Goal: Find specific page/section: Find specific page/section

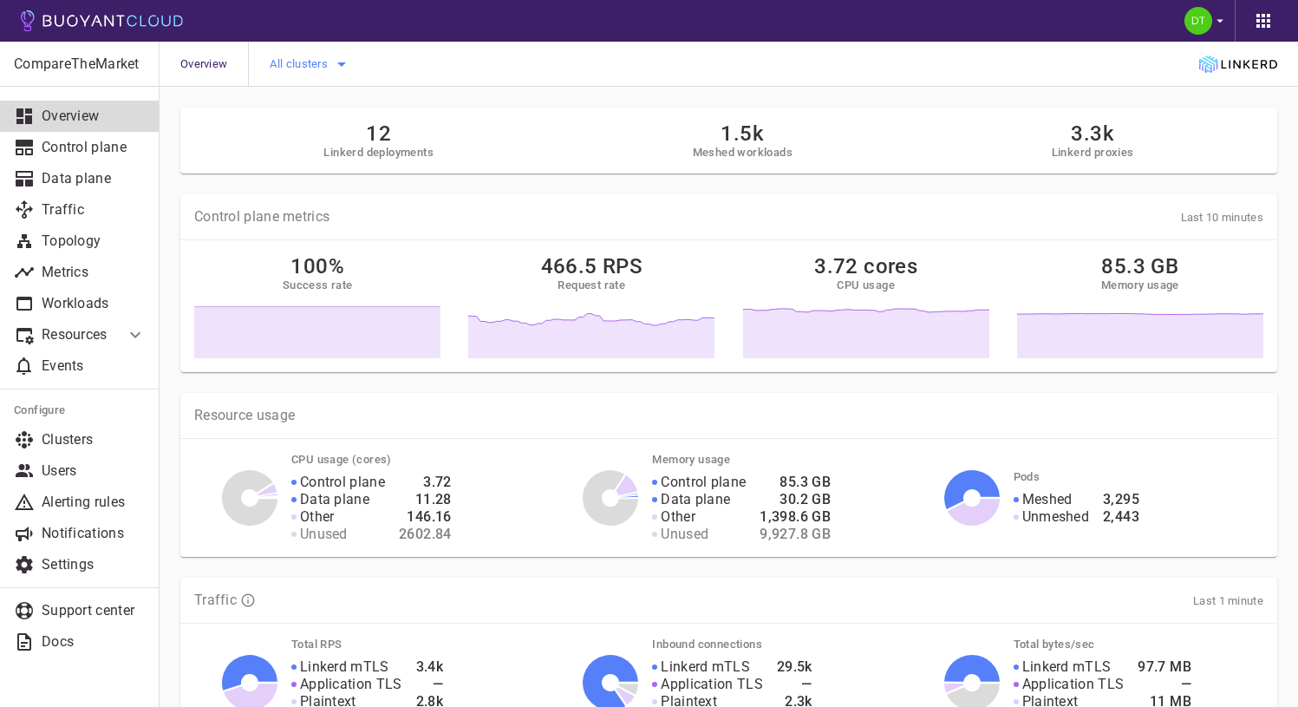
click at [342, 63] on icon "button" at bounding box center [341, 64] width 9 height 4
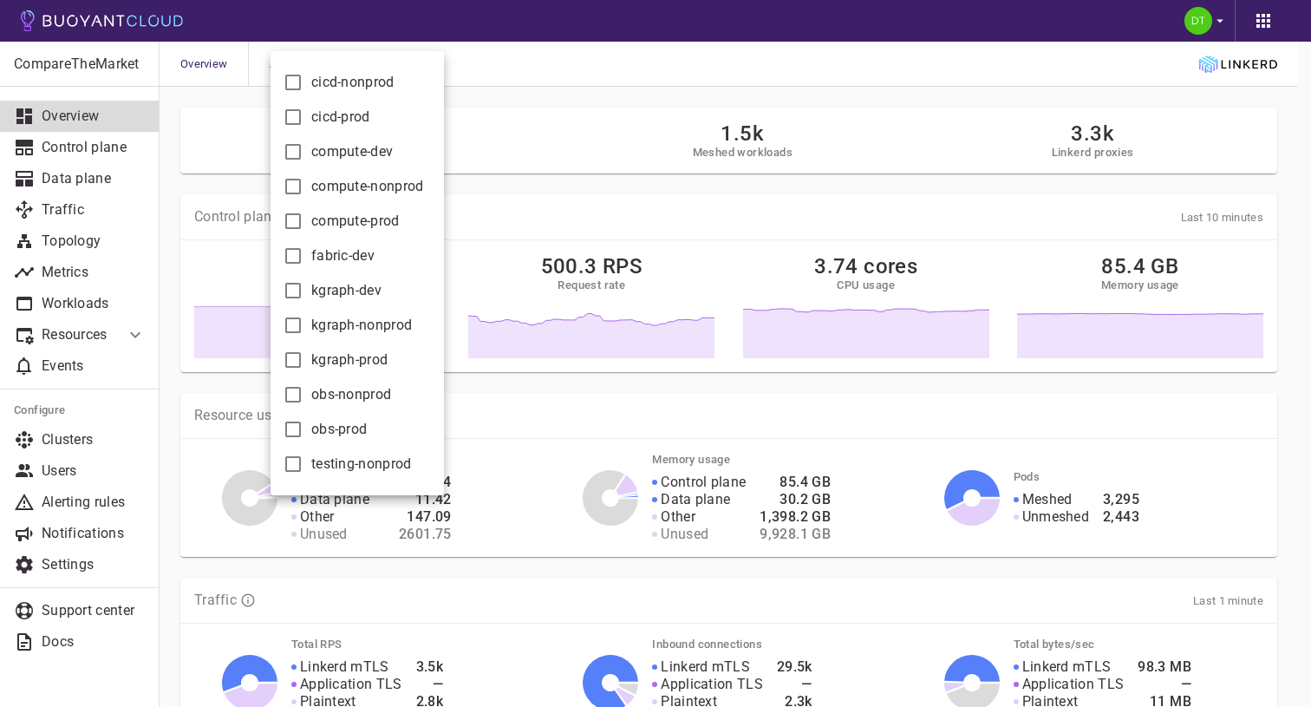
drag, startPoint x: 512, startPoint y: 72, endPoint x: 514, endPoint y: 90, distance: 18.4
click at [514, 90] on div at bounding box center [655, 353] width 1311 height 707
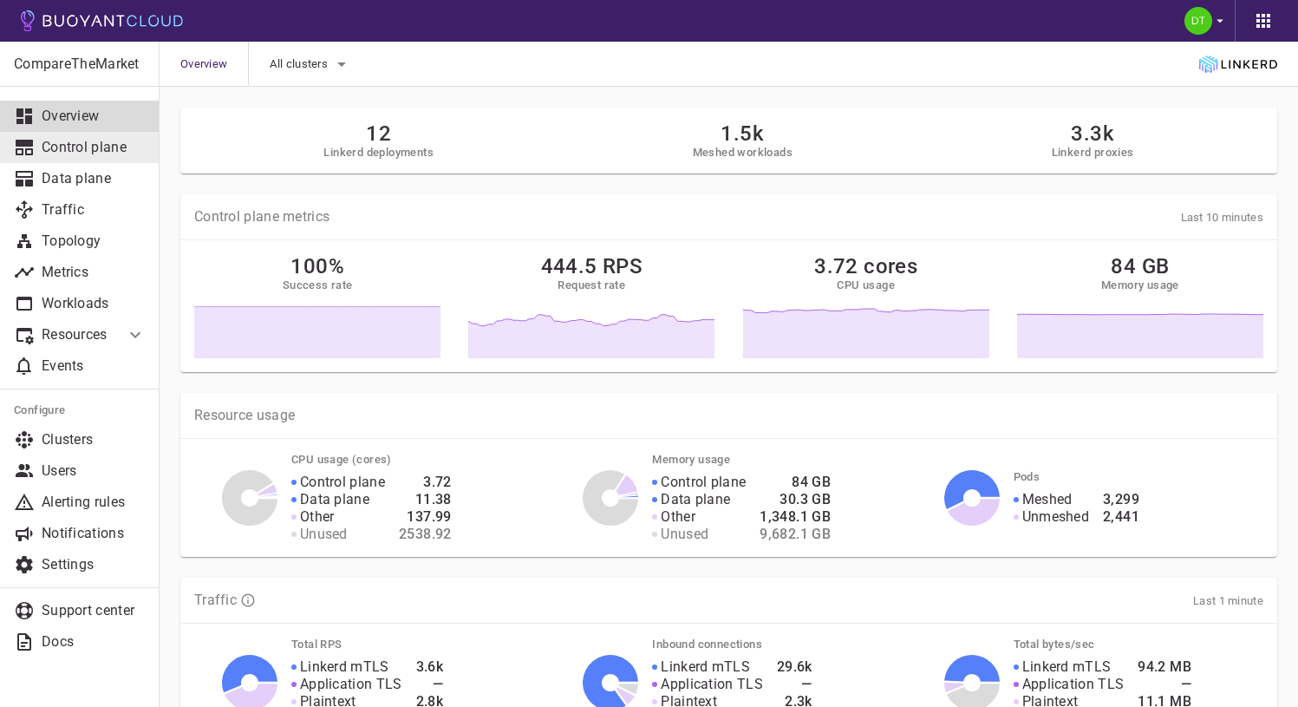
click at [103, 145] on p "Control plane" at bounding box center [94, 147] width 104 height 17
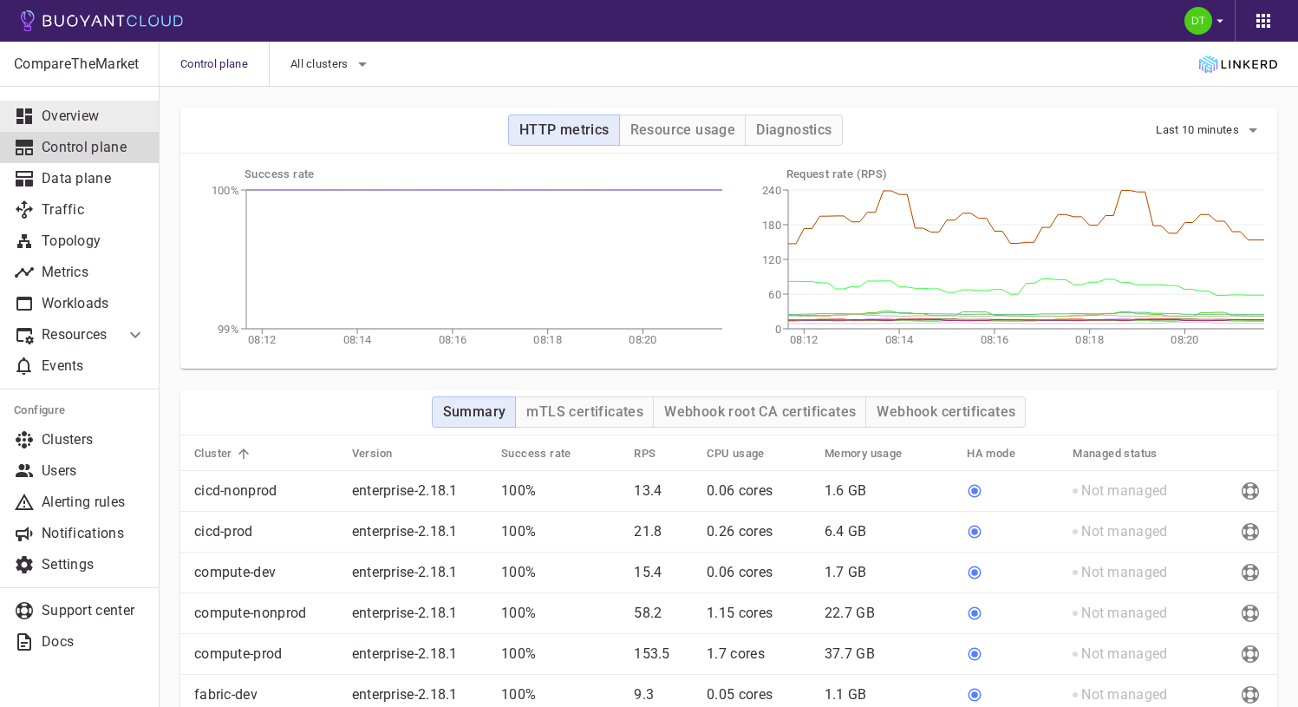
click at [99, 113] on p "Overview" at bounding box center [94, 116] width 104 height 17
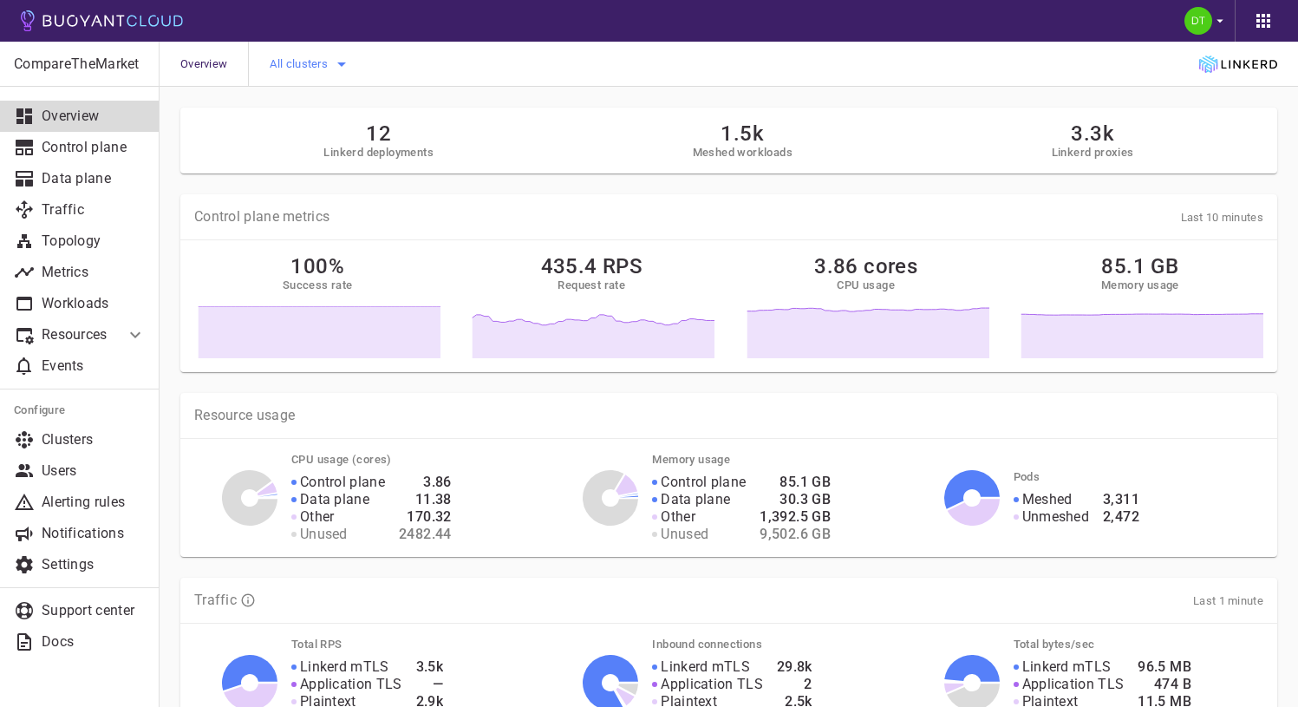
click at [339, 55] on icon "button" at bounding box center [341, 64] width 21 height 21
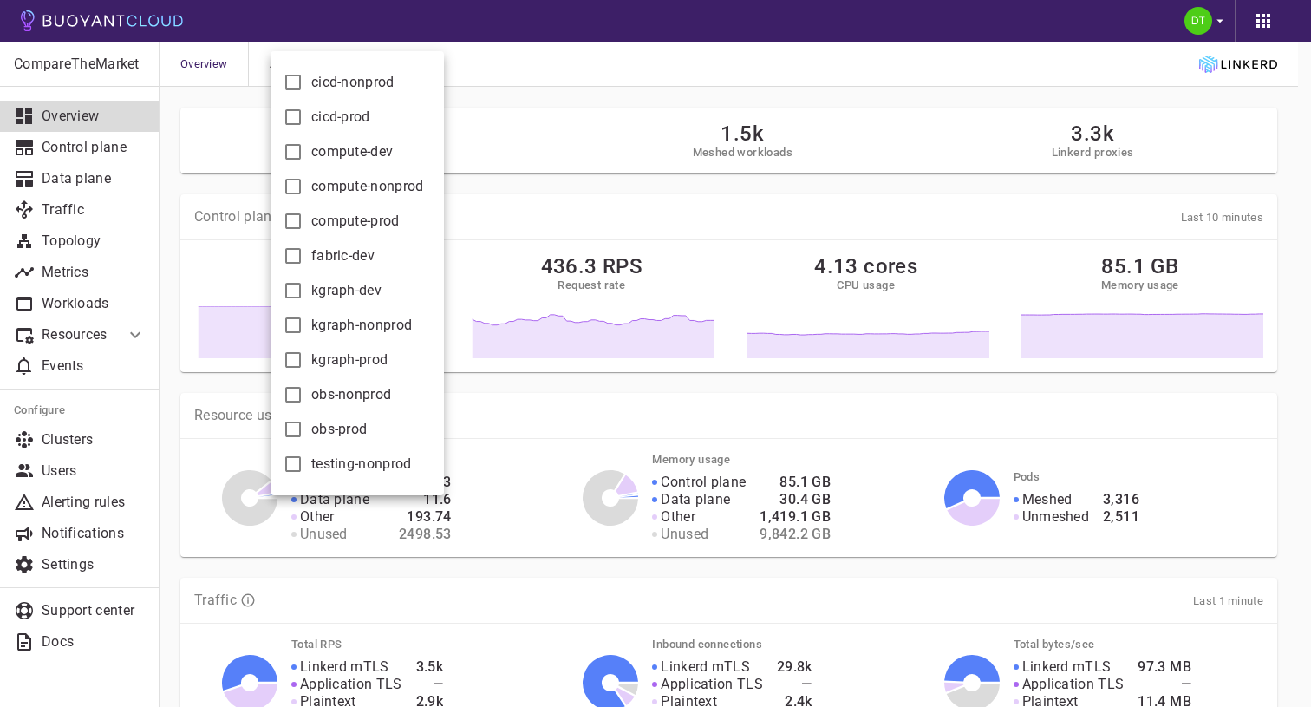
click at [561, 93] on div at bounding box center [655, 353] width 1311 height 707
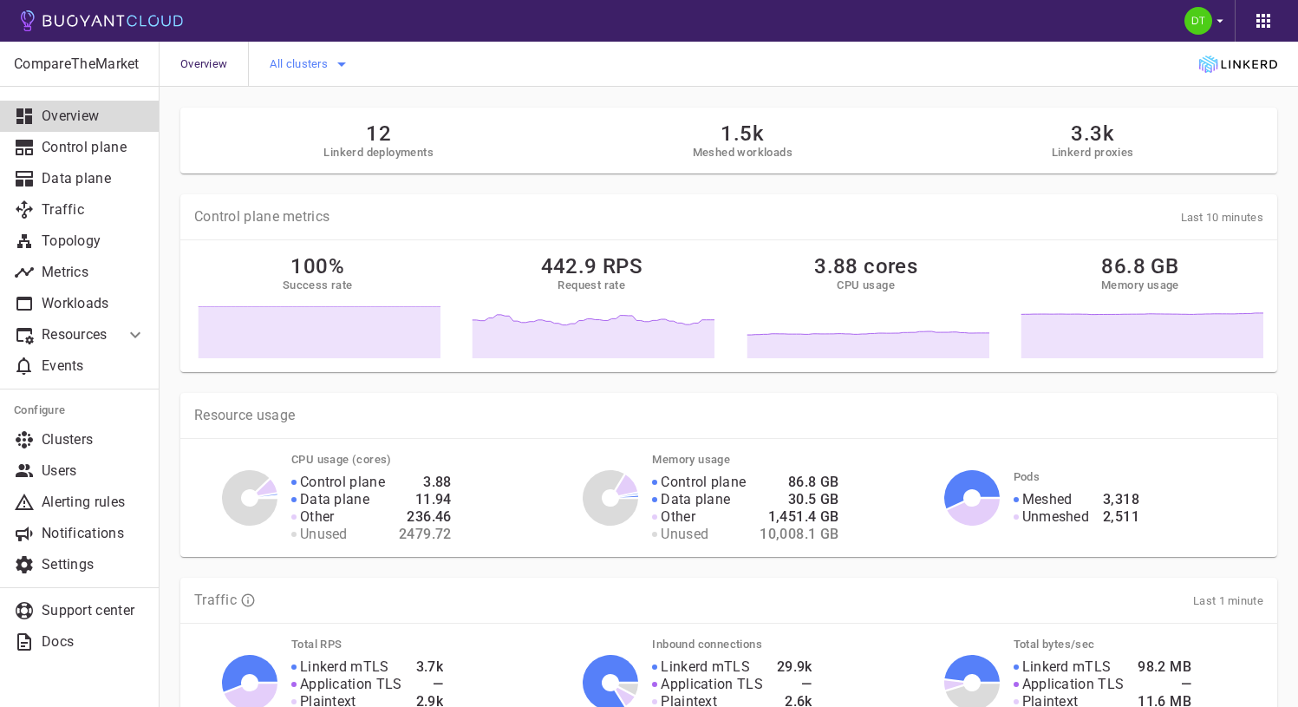
click at [336, 51] on button "All clusters" at bounding box center [311, 64] width 82 height 26
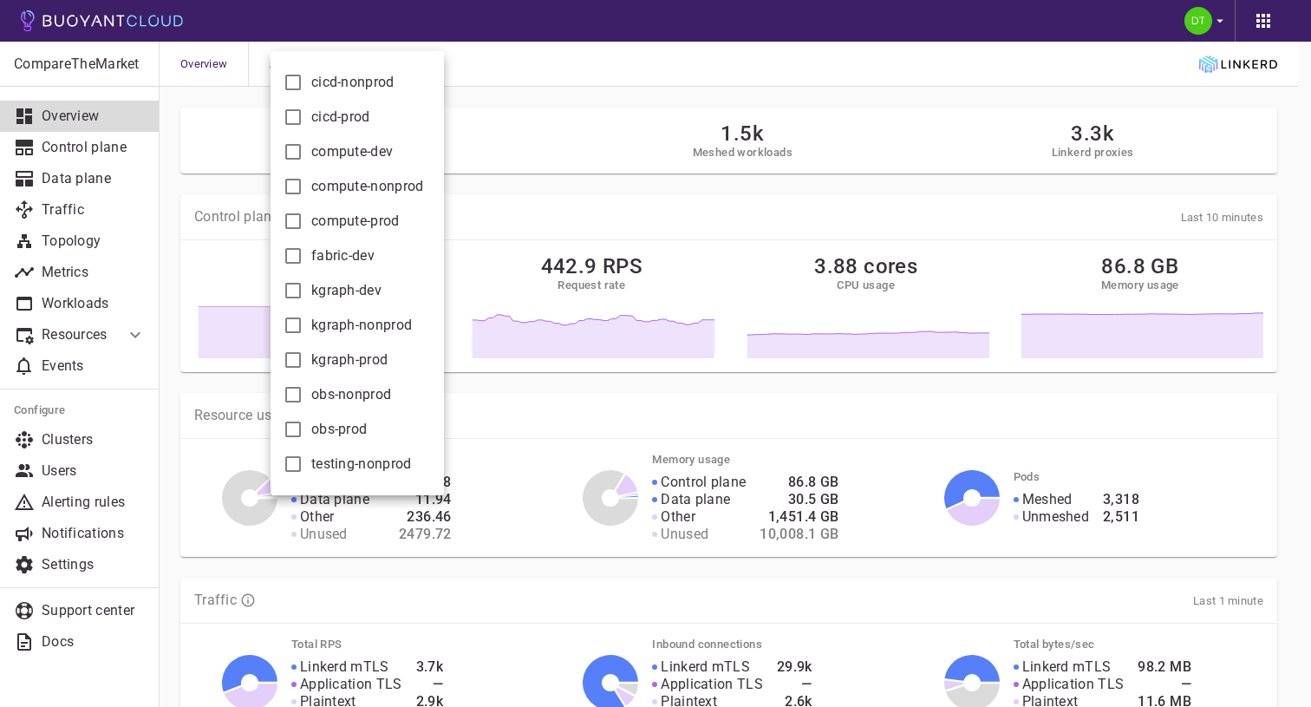
click at [295, 113] on input "cicd-prod" at bounding box center [293, 117] width 21 height 21
checkbox input "true"
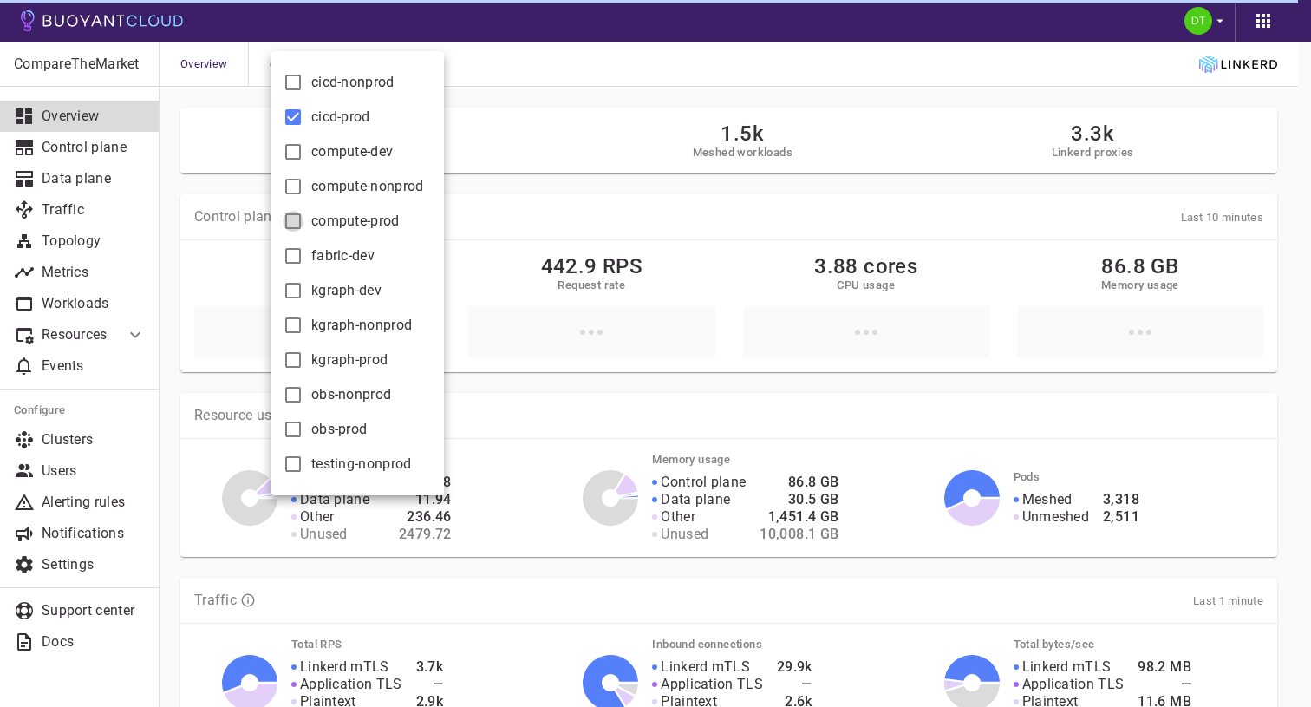
click at [294, 220] on input "compute-prod" at bounding box center [293, 221] width 21 height 21
checkbox input "true"
click at [296, 362] on input "kgraph-prod" at bounding box center [293, 359] width 21 height 21
checkbox input "true"
click at [294, 428] on input "obs-prod" at bounding box center [293, 429] width 21 height 21
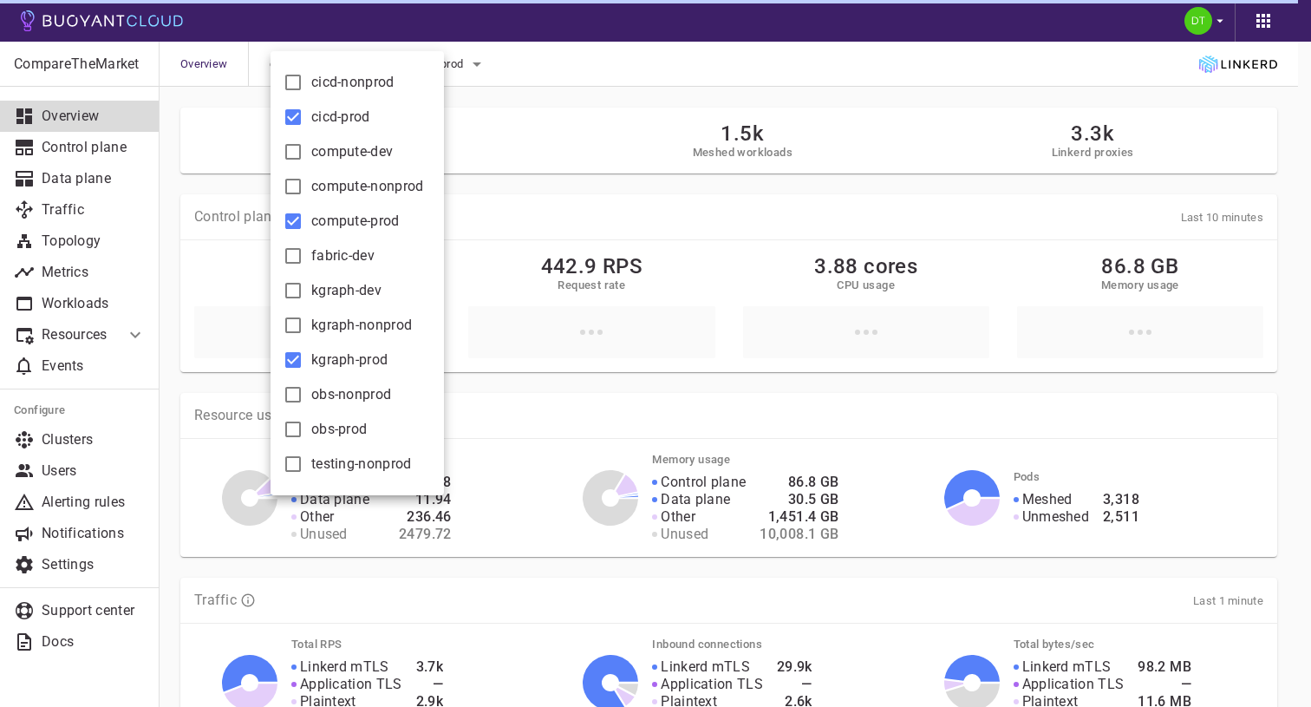
checkbox input "true"
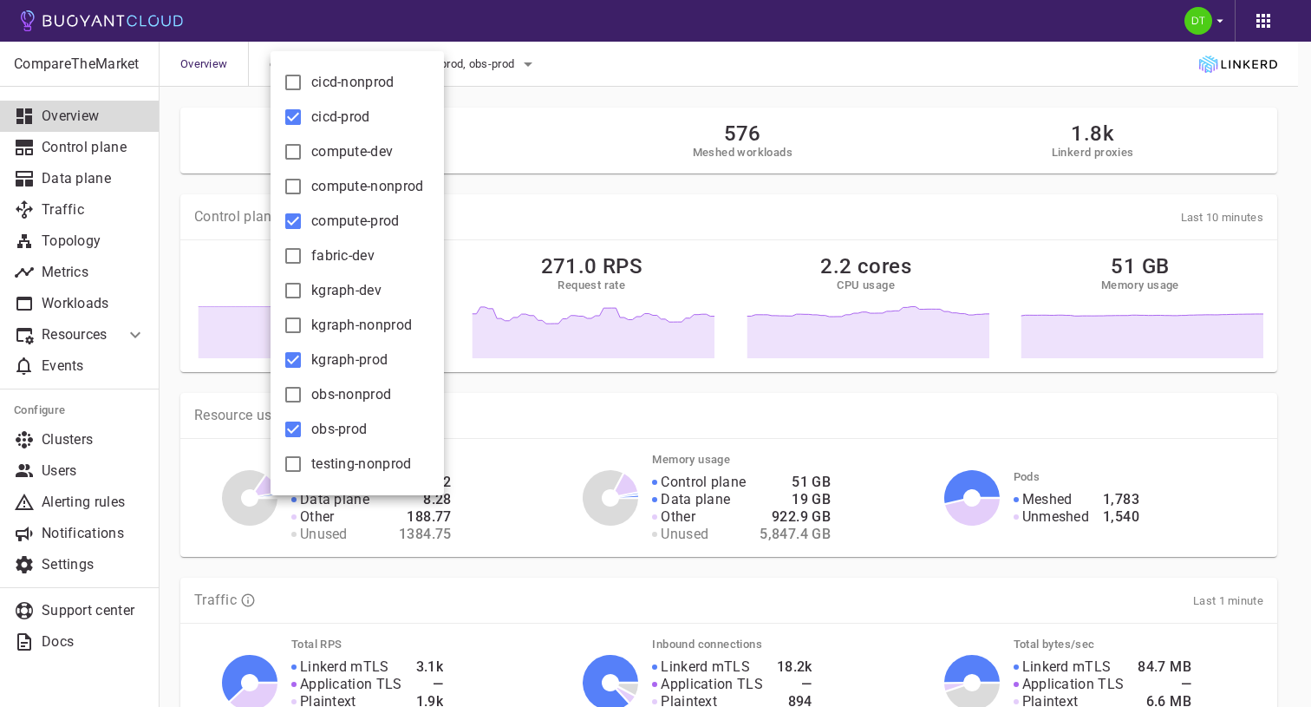
click at [604, 158] on div at bounding box center [655, 353] width 1311 height 707
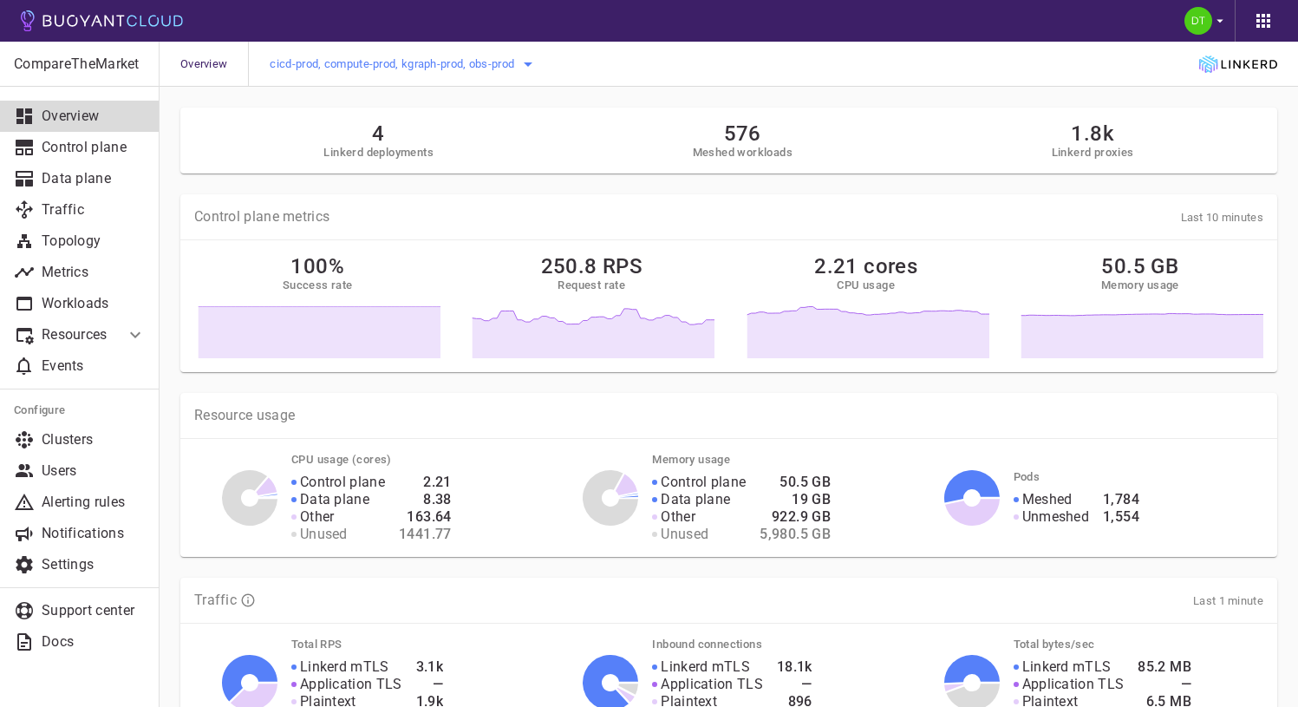
click at [532, 66] on icon "button" at bounding box center [528, 64] width 21 height 21
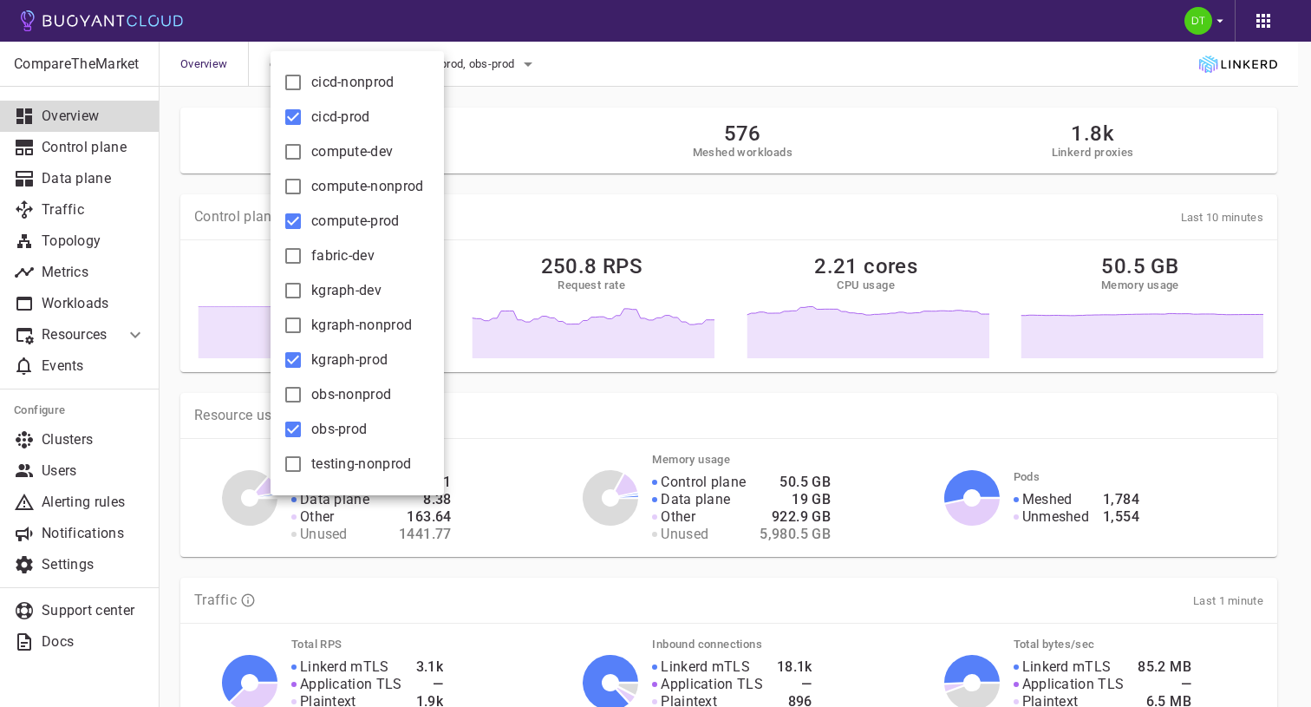
click at [289, 116] on input "cicd-prod" at bounding box center [293, 117] width 21 height 21
checkbox input "false"
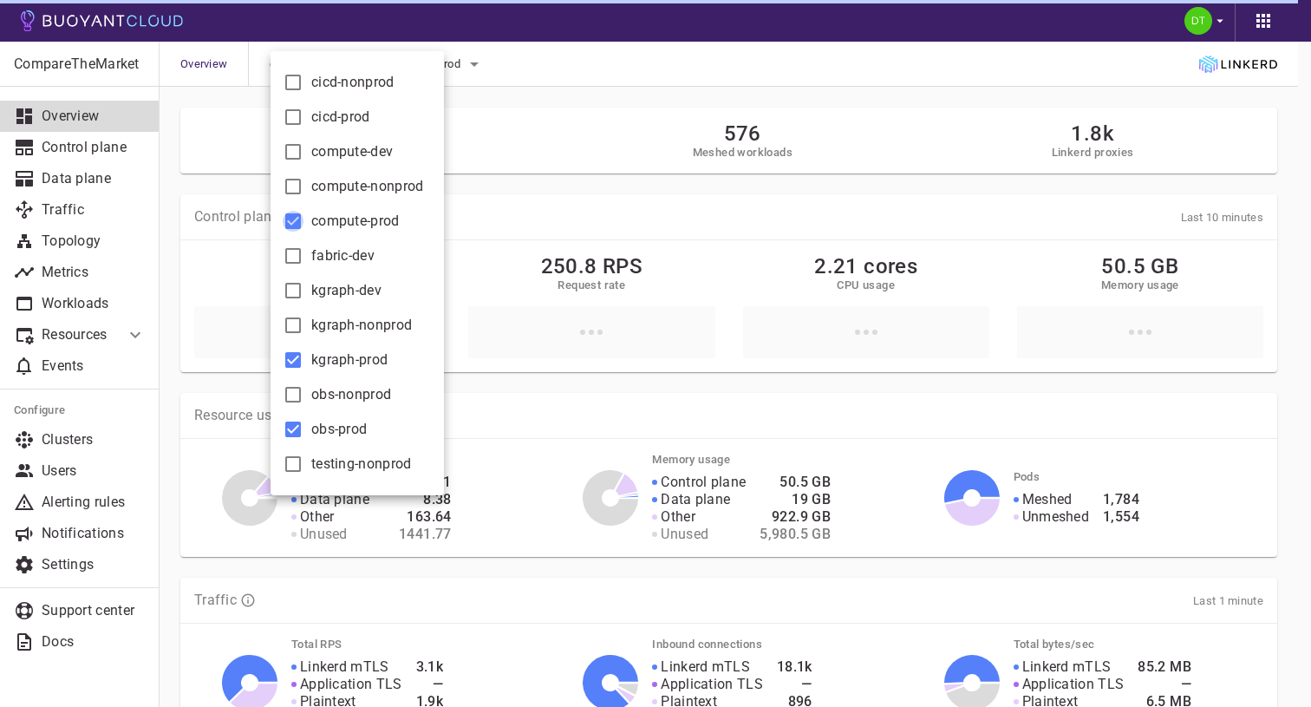
click at [297, 223] on input "compute-prod" at bounding box center [293, 221] width 21 height 21
checkbox input "false"
drag, startPoint x: 287, startPoint y: 358, endPoint x: 293, endPoint y: 372, distance: 15.1
click at [288, 358] on input "kgraph-prod" at bounding box center [293, 359] width 21 height 21
checkbox input "false"
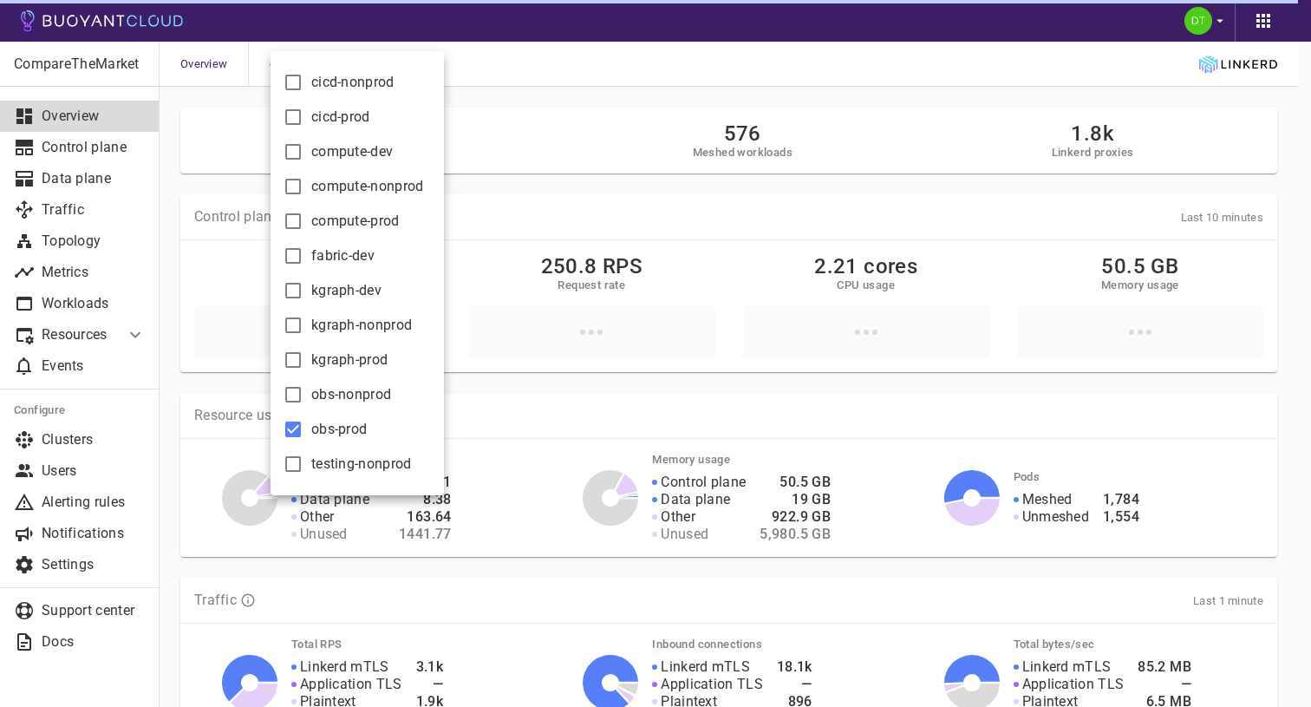
click at [294, 425] on input "obs-prod" at bounding box center [293, 429] width 21 height 21
checkbox input "false"
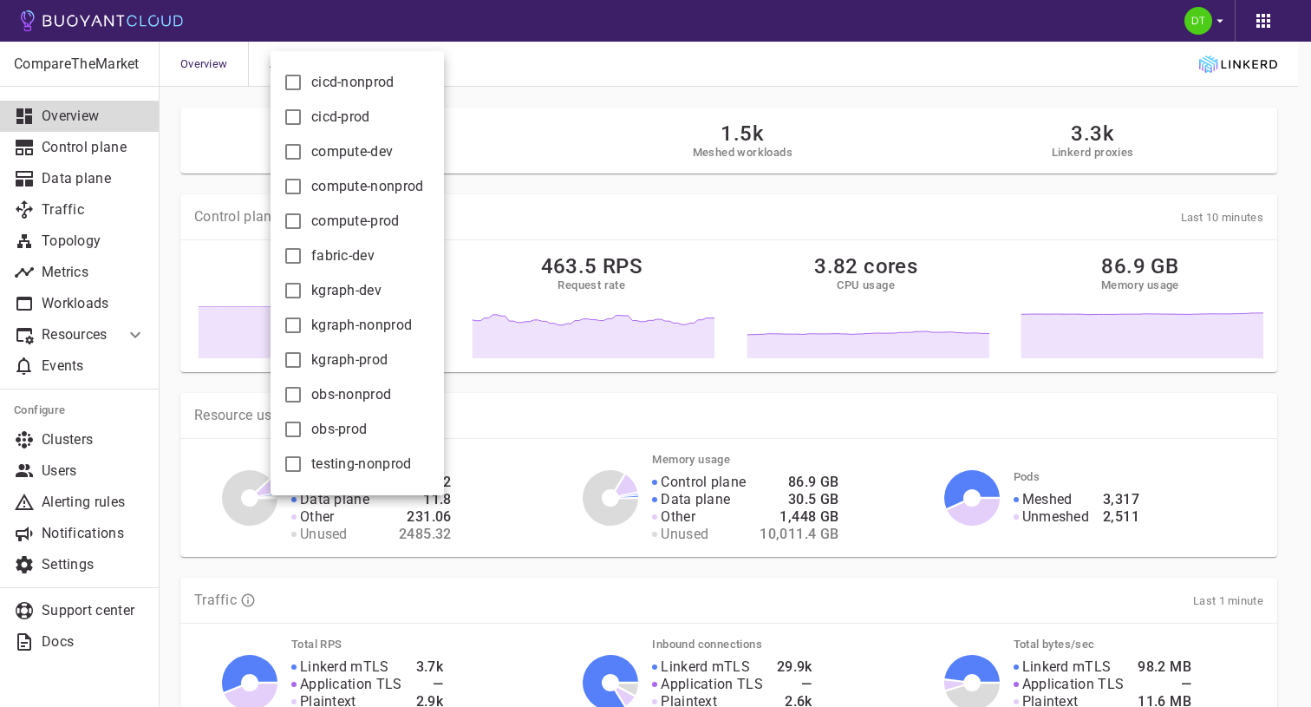
click at [688, 199] on div at bounding box center [655, 353] width 1311 height 707
